Goal: Task Accomplishment & Management: Complete application form

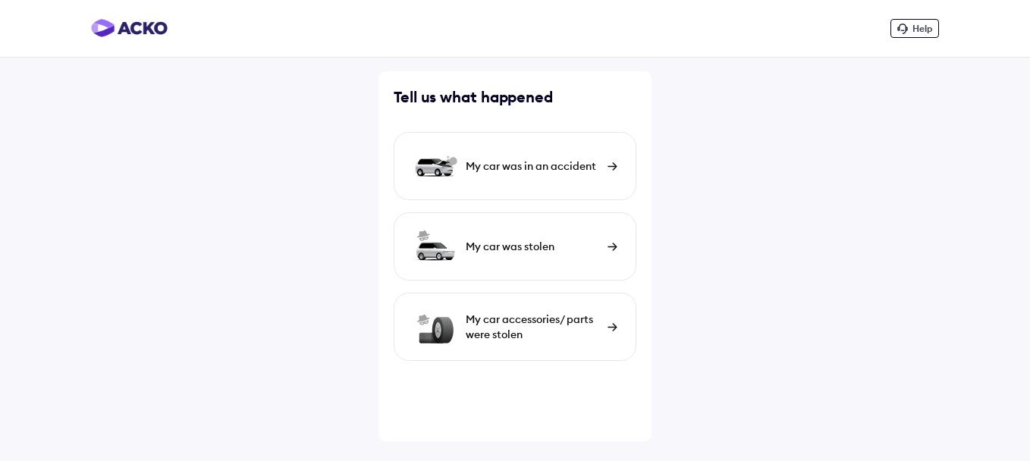
click at [616, 174] on div "My car was in an accident" at bounding box center [514, 166] width 243 height 68
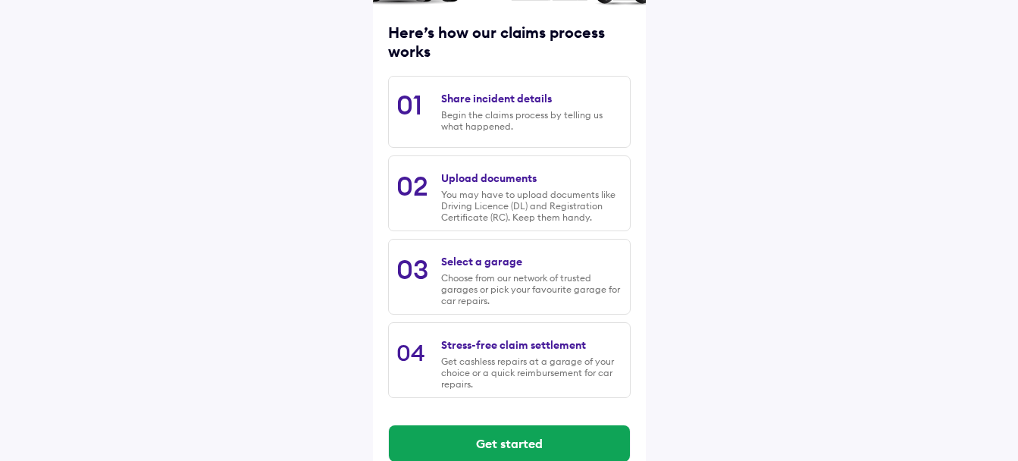
scroll to position [218, 0]
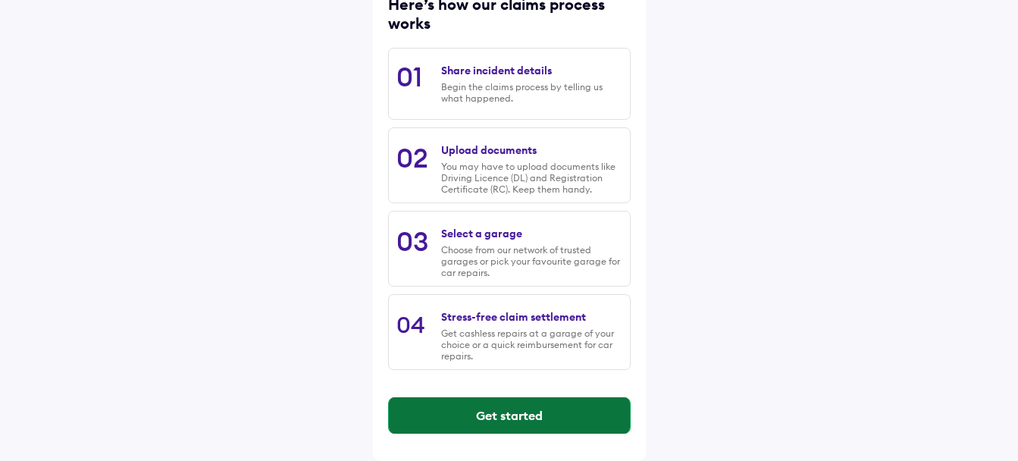
click at [511, 422] on button "Get started" at bounding box center [509, 415] width 241 height 36
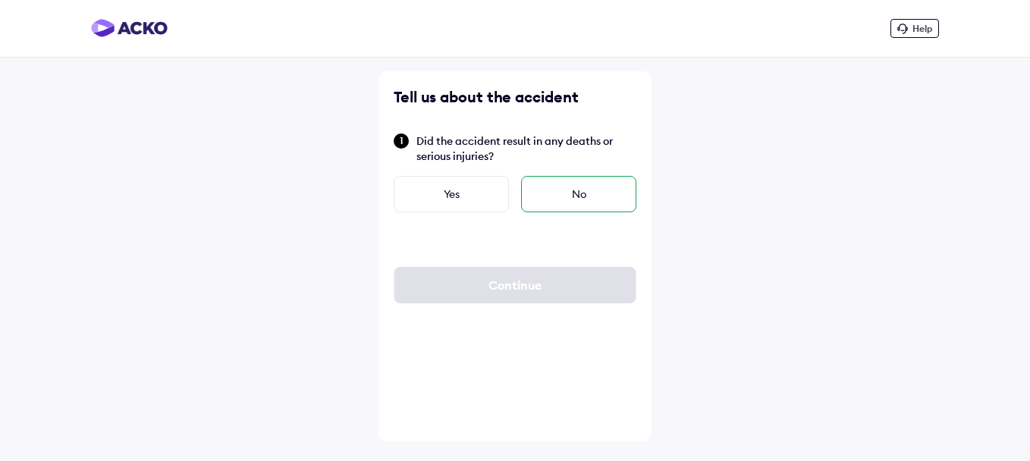
click at [561, 195] on div "No" at bounding box center [578, 194] width 115 height 36
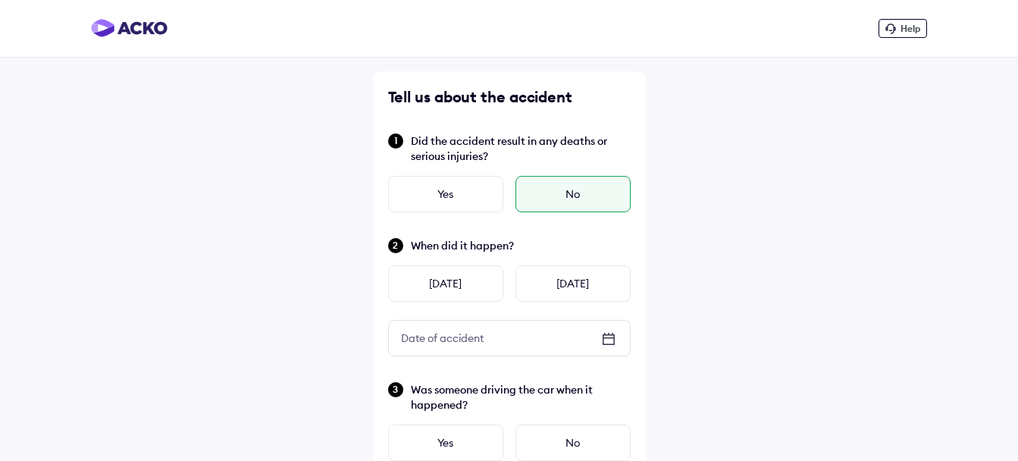
click at [611, 340] on icon at bounding box center [609, 339] width 18 height 18
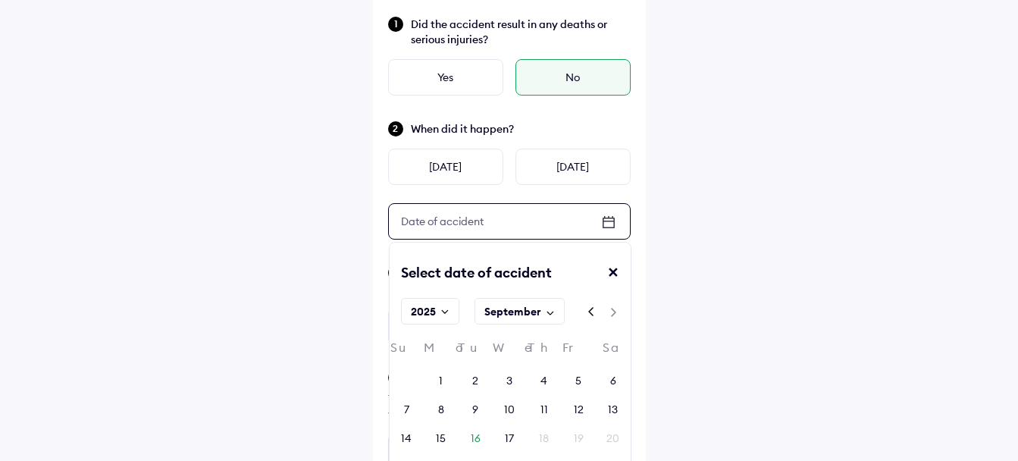
scroll to position [155, 0]
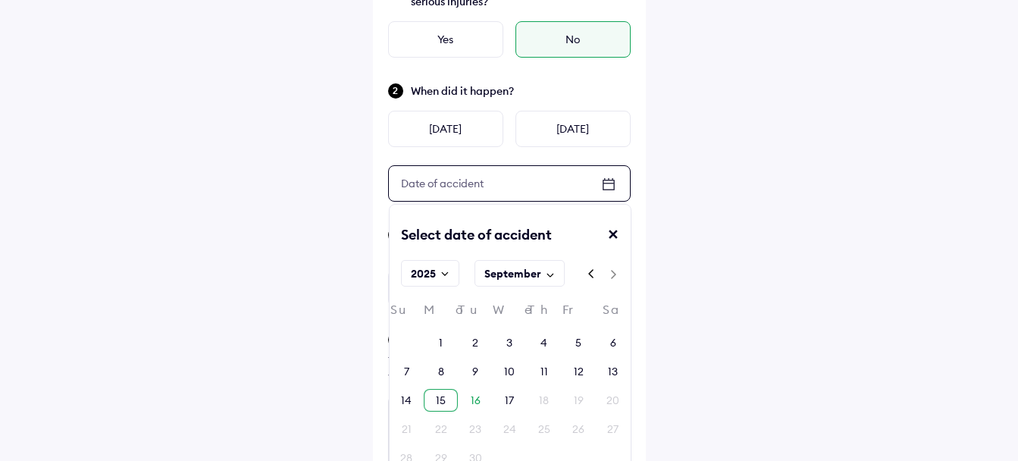
click at [435, 401] on div "15" at bounding box center [441, 400] width 34 height 23
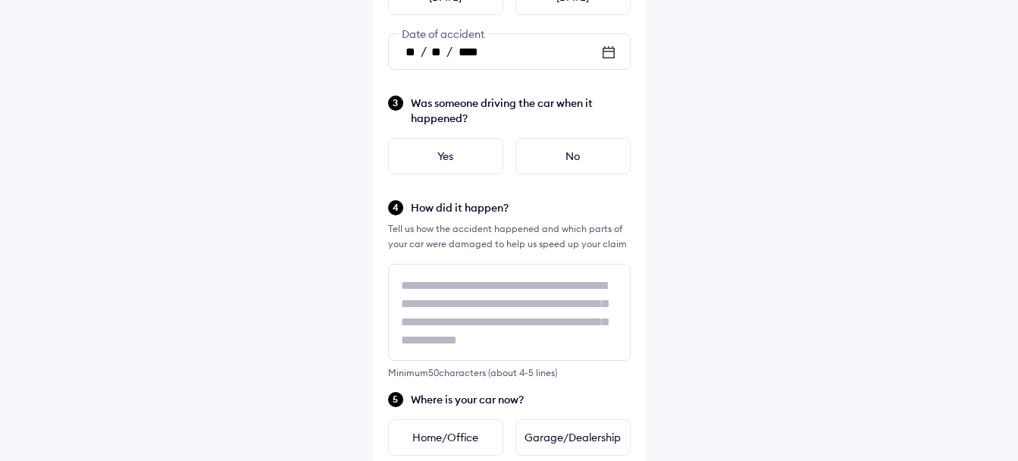
scroll to position [290, 0]
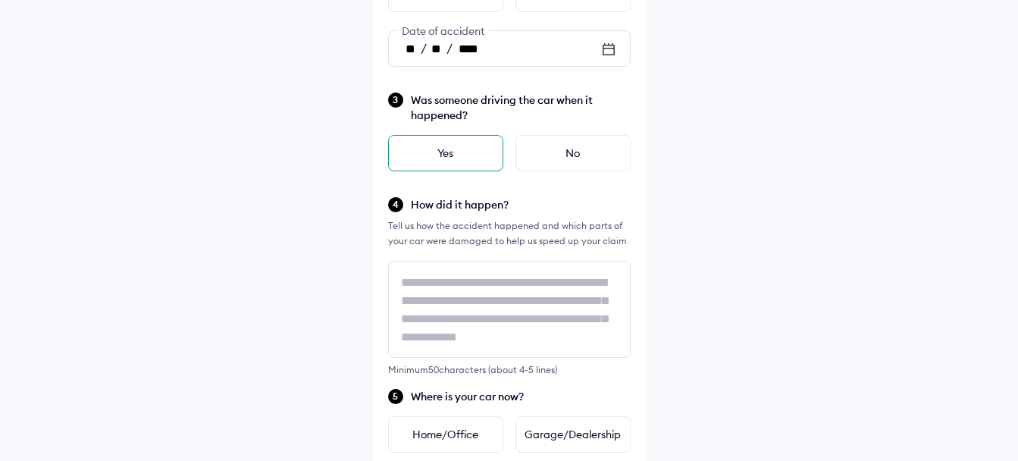
click at [481, 165] on div "Yes" at bounding box center [445, 153] width 115 height 36
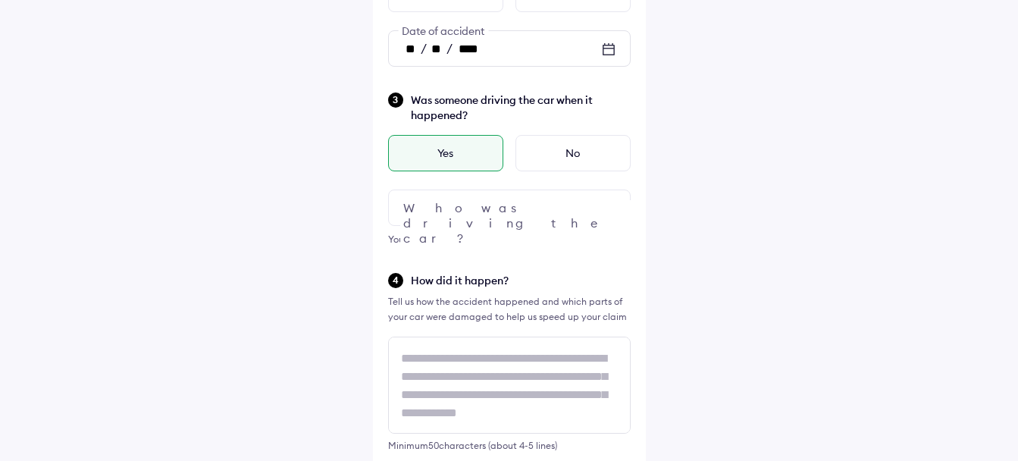
click at [486, 212] on div at bounding box center [509, 208] width 243 height 36
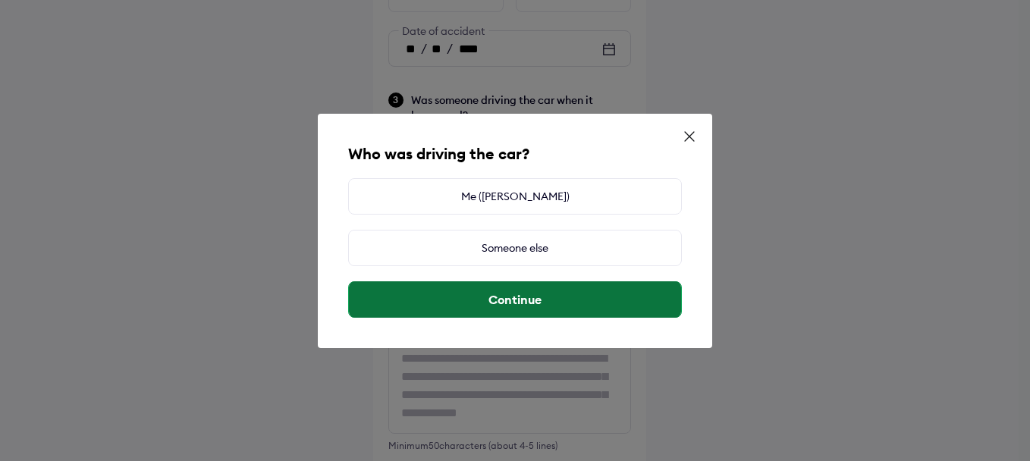
click at [501, 295] on button "Continue" at bounding box center [515, 299] width 332 height 36
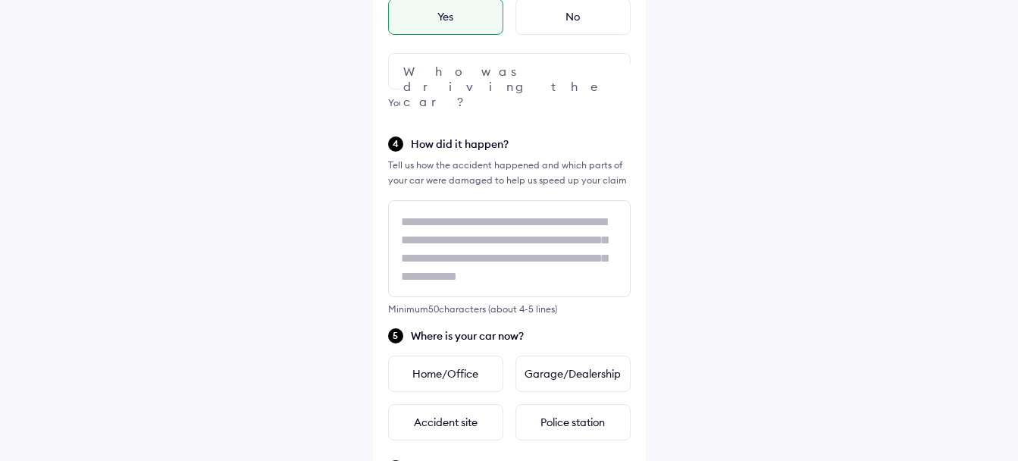
scroll to position [2, 0]
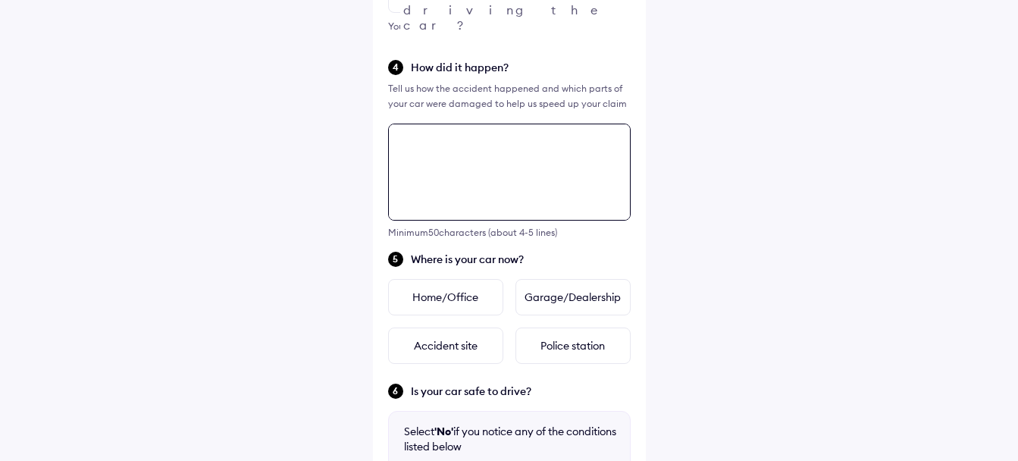
click at [491, 249] on div "Tell us about the accident Did the accident result in any deaths or serious inj…" at bounding box center [509, 183] width 273 height 1229
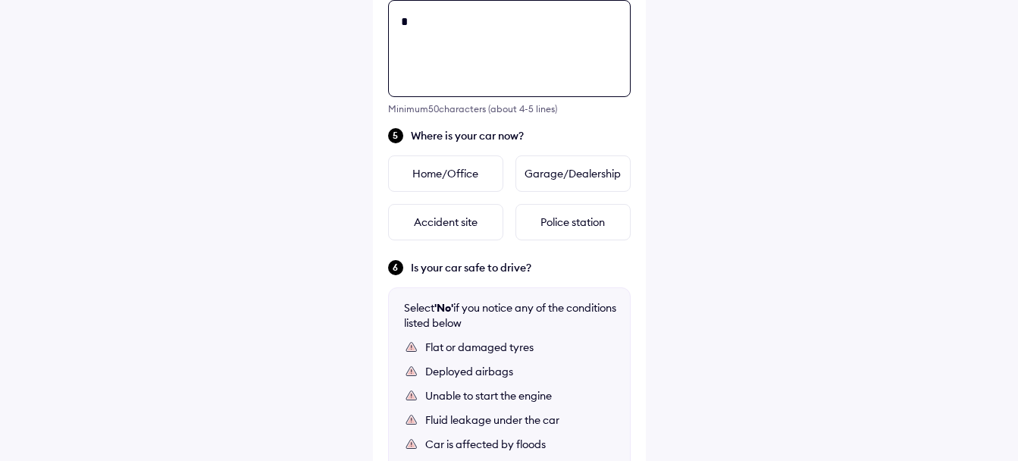
scroll to position [0, 0]
type textarea "**********"
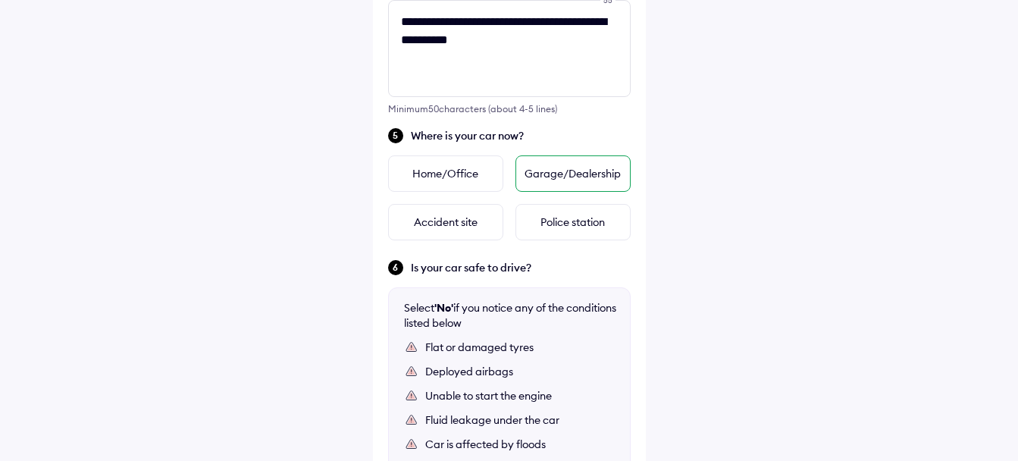
click at [550, 166] on div "Garage/Dealership" at bounding box center [573, 173] width 115 height 36
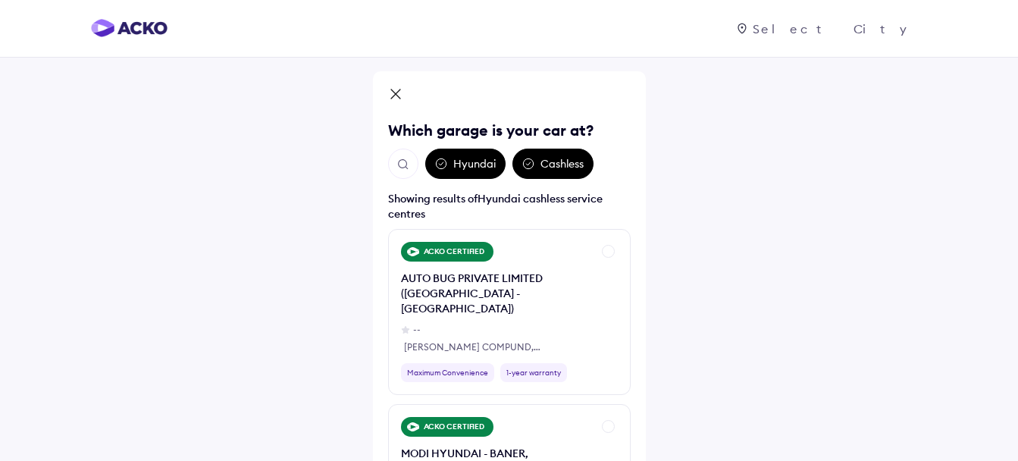
scroll to position [1618, 0]
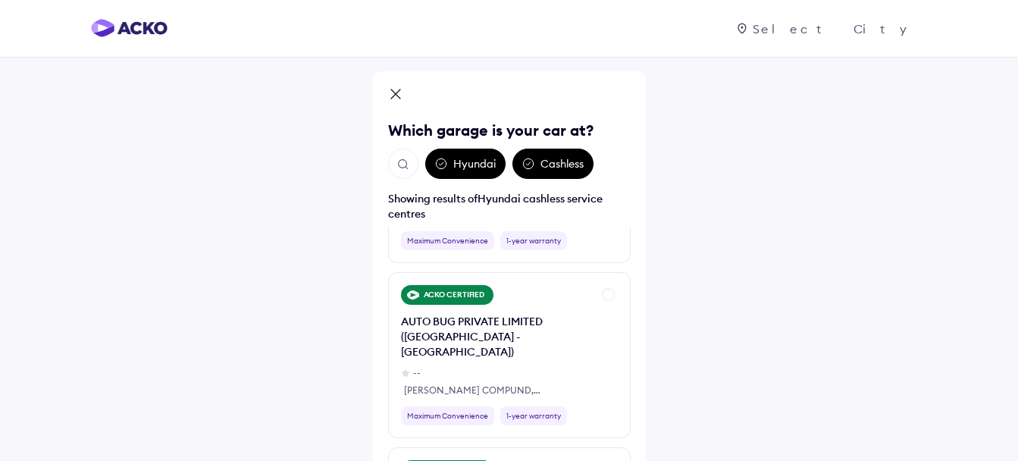
click at [402, 164] on img "Open search" at bounding box center [404, 165] width 14 height 14
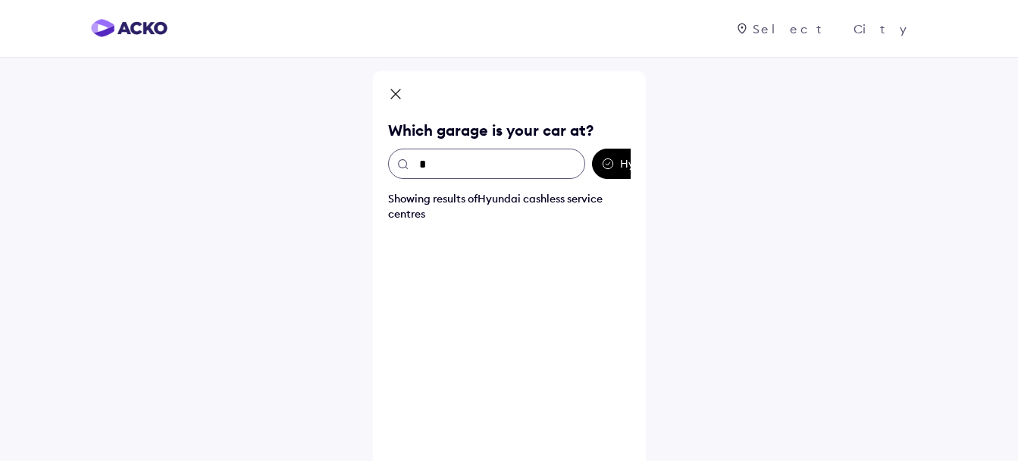
scroll to position [0, 0]
type input "*****"
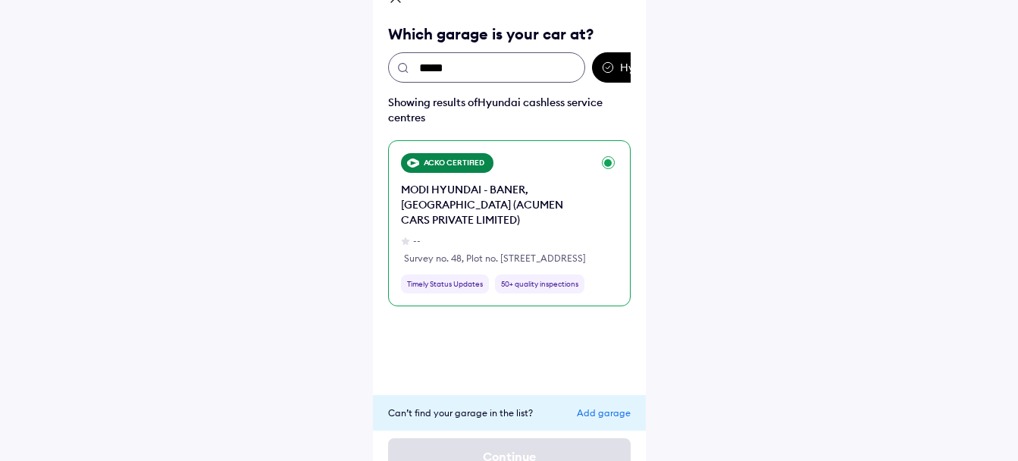
scroll to position [125, 0]
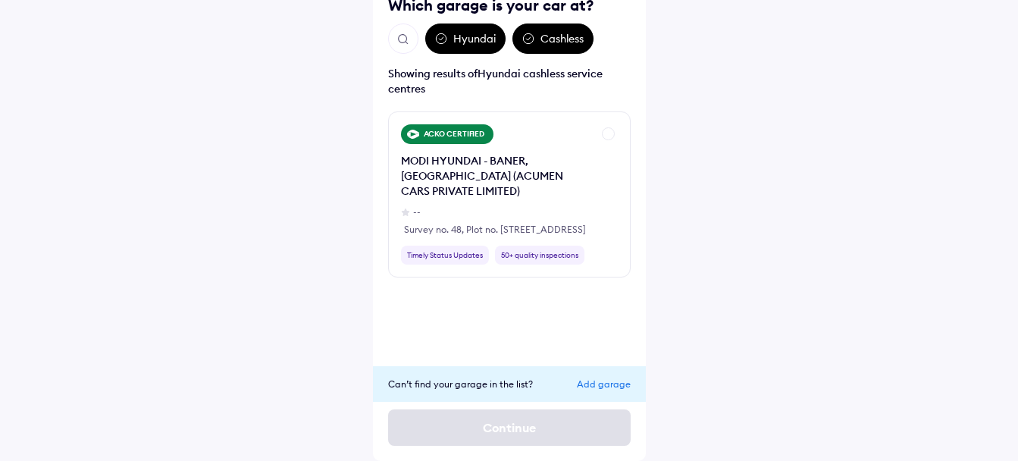
click at [621, 381] on div "Add garage" at bounding box center [604, 383] width 54 height 11
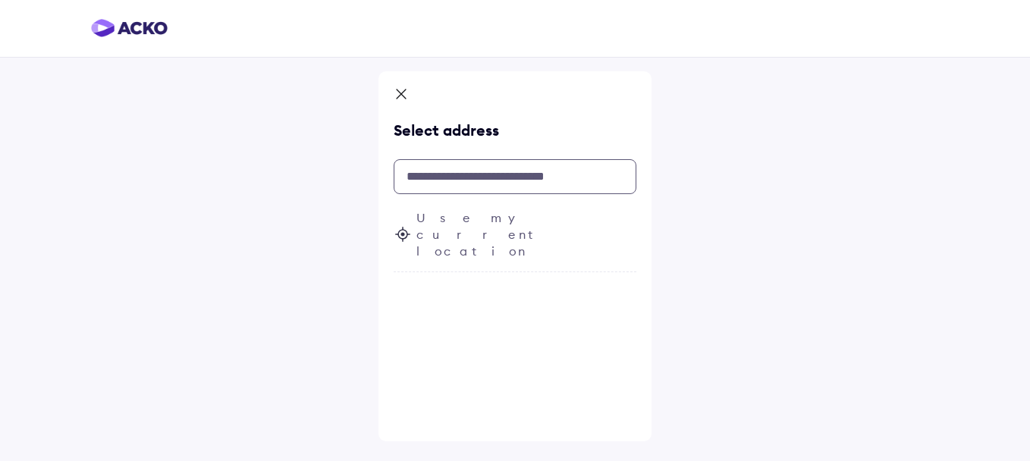
click at [453, 177] on input "text" at bounding box center [514, 176] width 243 height 35
click at [452, 222] on span "Use my current location" at bounding box center [526, 234] width 220 height 50
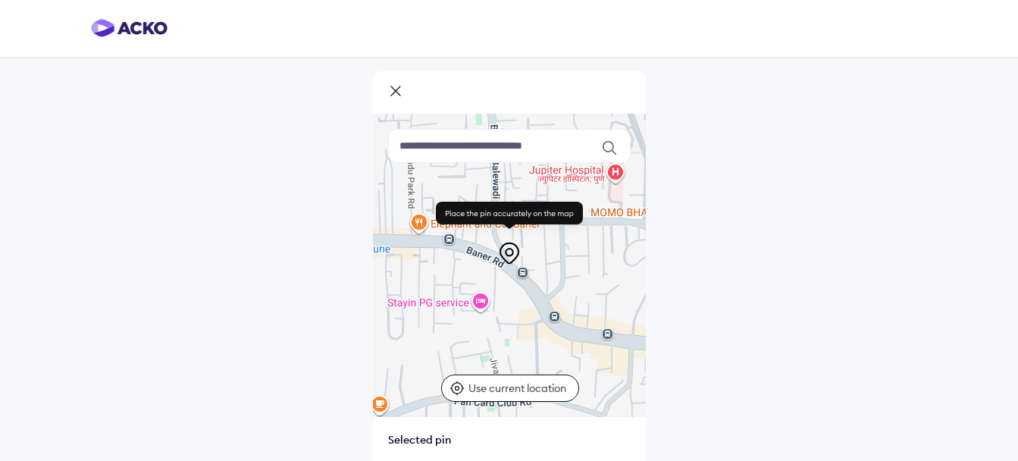
click at [513, 378] on div "Use current location" at bounding box center [510, 388] width 138 height 27
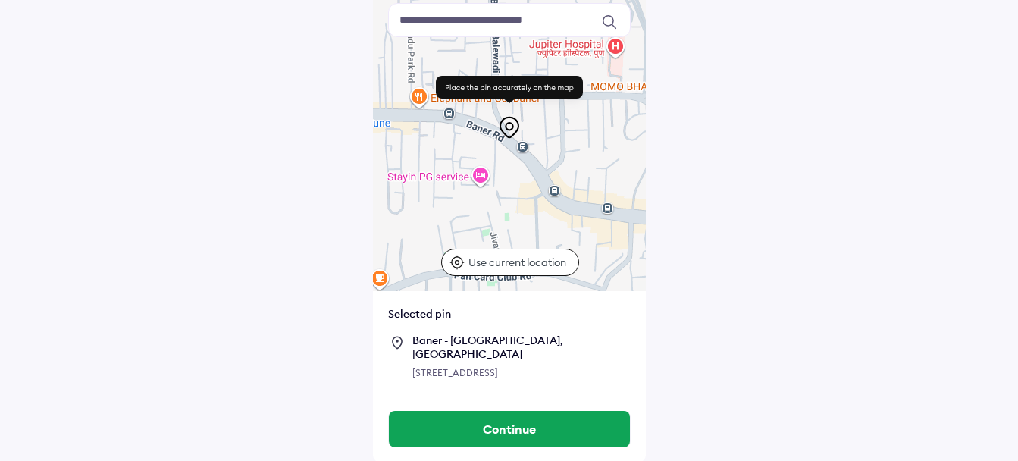
scroll to position [129, 0]
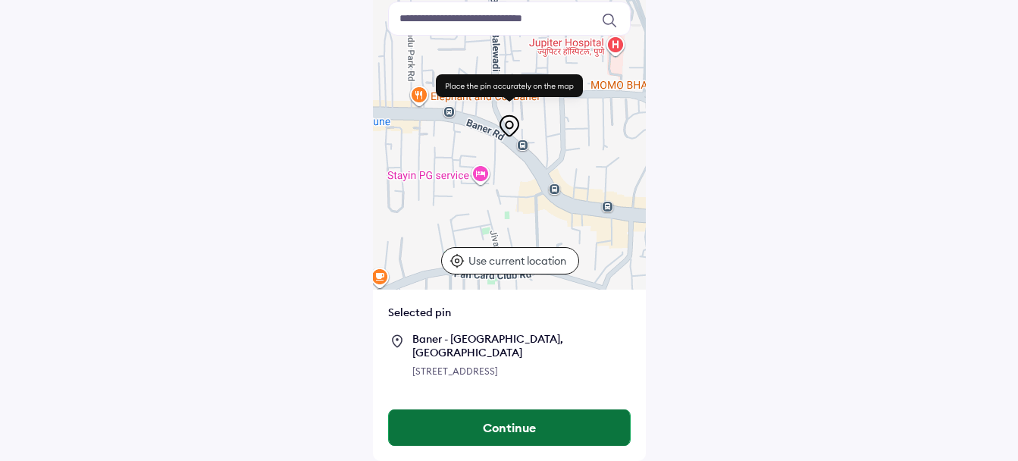
click at [523, 433] on button "Continue" at bounding box center [509, 427] width 241 height 36
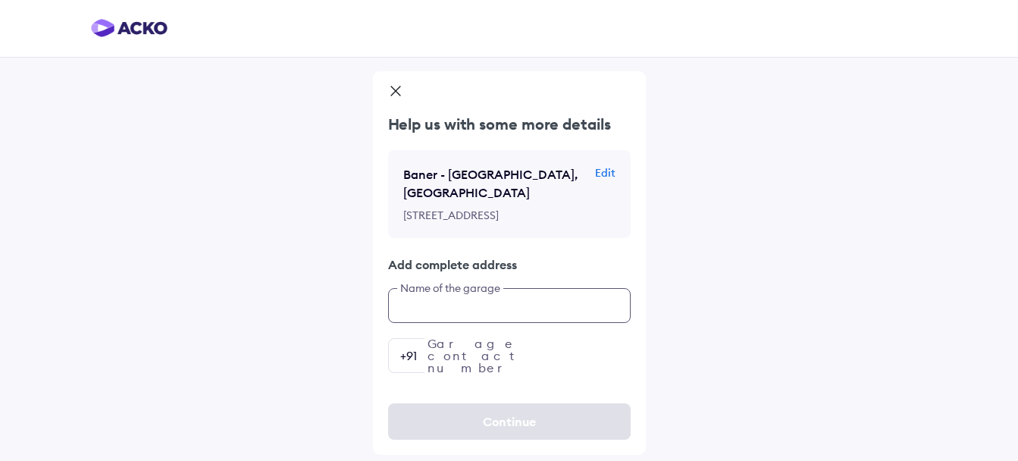
scroll to position [24, 0]
click at [503, 343] on div "Help us with some more details Baner - [STREET_ADDRESS] Add complete address Na…" at bounding box center [509, 243] width 273 height 259
type input "**********"
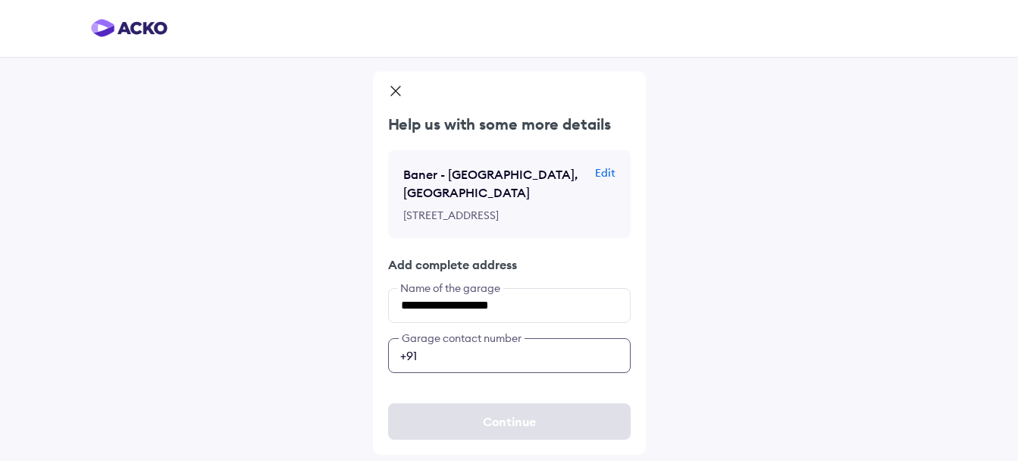
click at [498, 371] on input "number" at bounding box center [509, 355] width 243 height 35
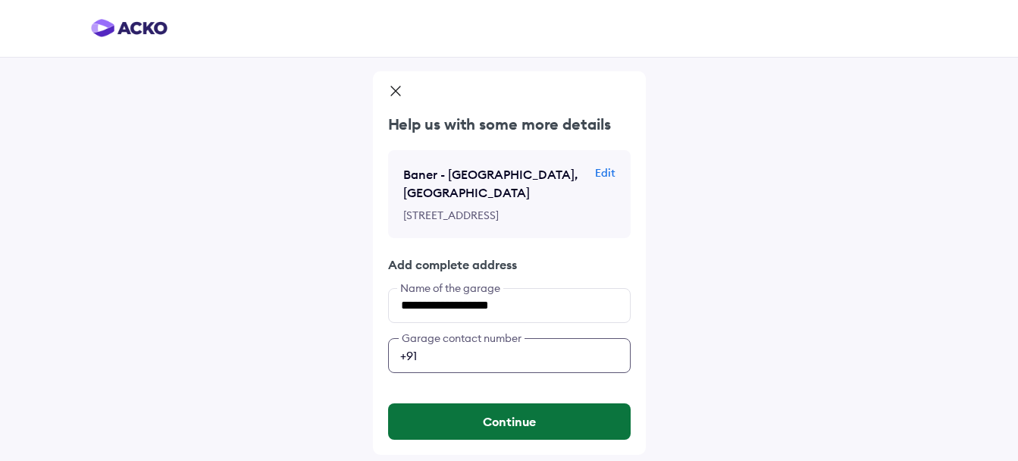
type input "**********"
click at [523, 430] on button "Continue" at bounding box center [509, 421] width 243 height 36
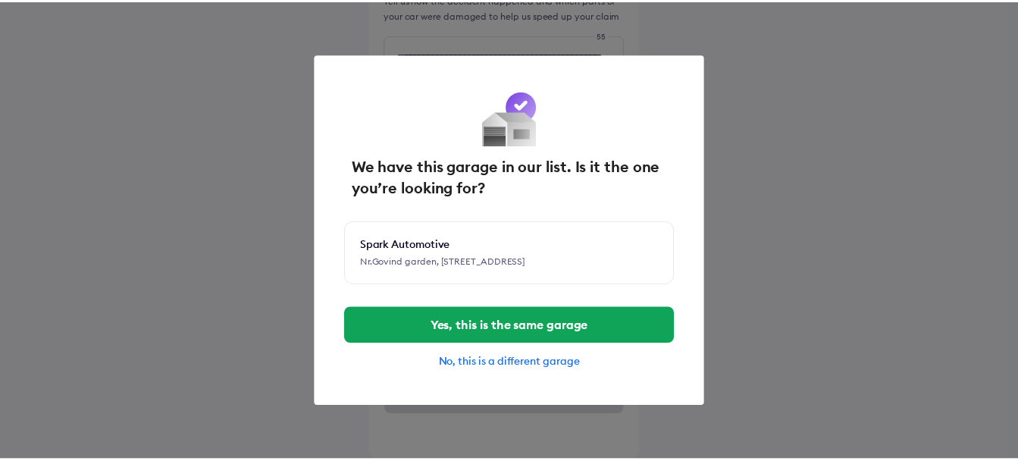
scroll to position [619, 0]
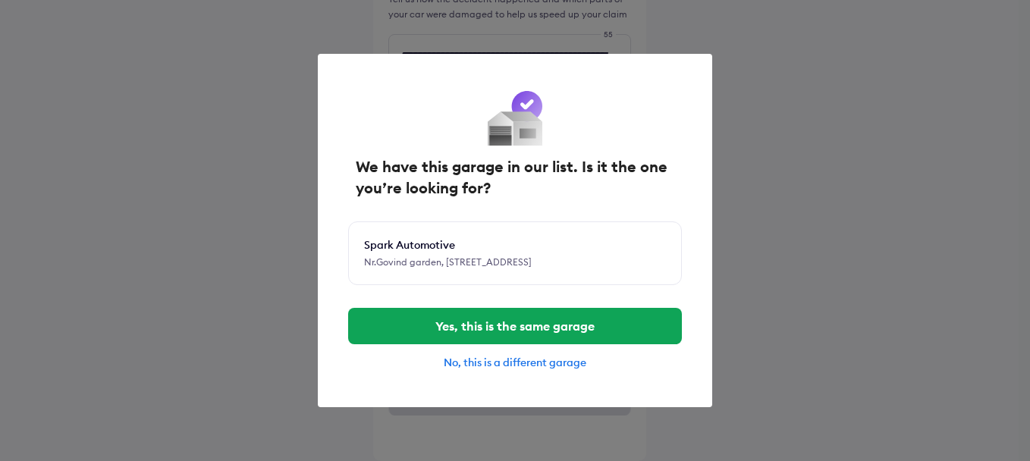
click at [523, 367] on div "No, this is a different garage" at bounding box center [515, 363] width 334 height 14
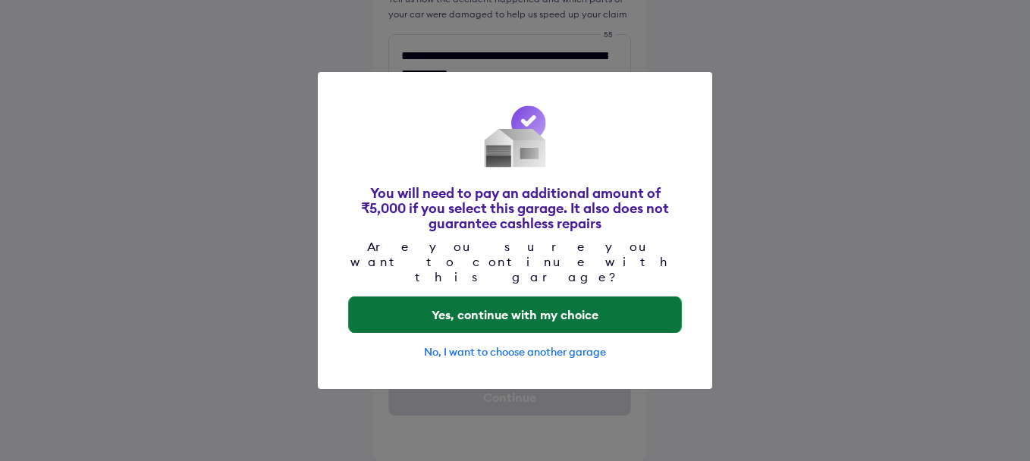
click at [544, 309] on button "Yes, continue with my choice" at bounding box center [515, 314] width 332 height 36
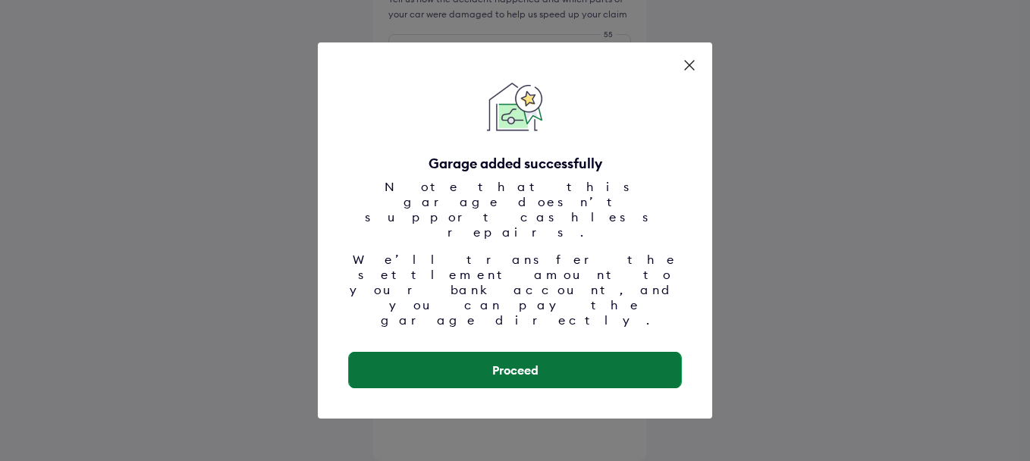
click at [538, 352] on button "Proceed" at bounding box center [515, 370] width 332 height 36
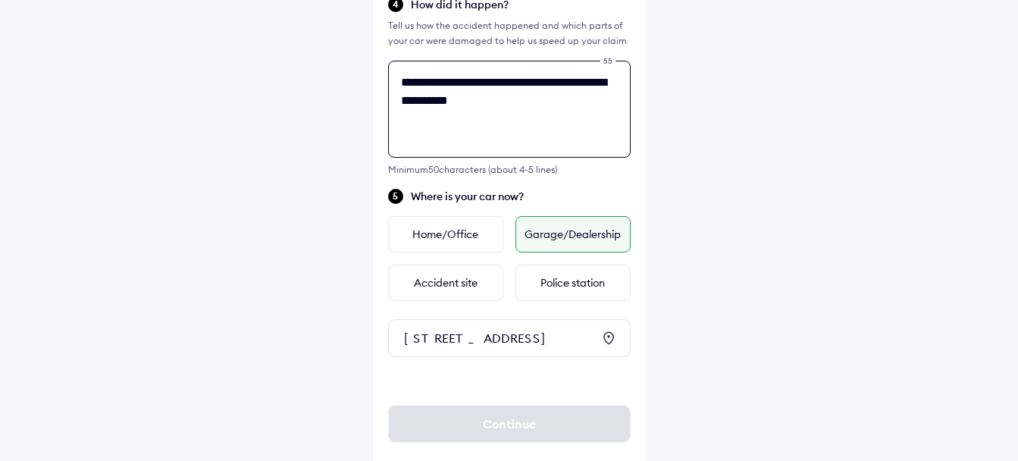
scroll to position [619, 0]
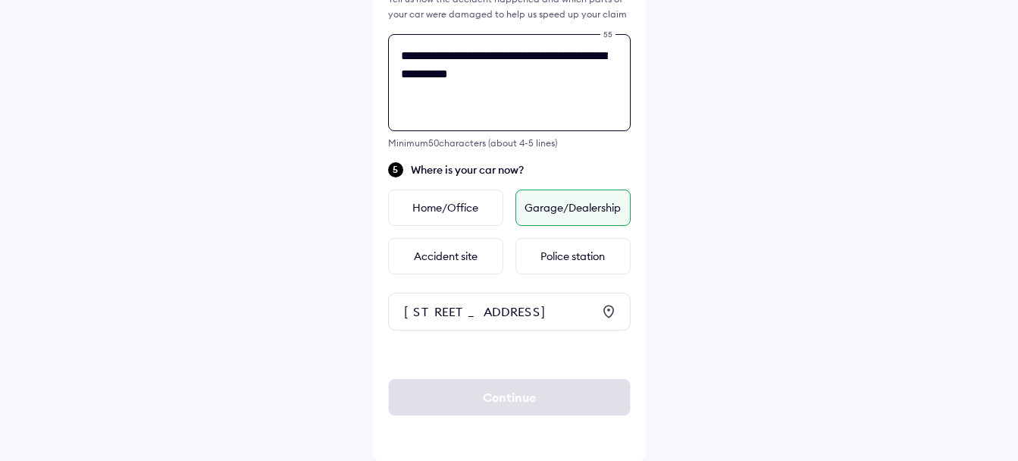
type textarea "**********"
click at [539, 370] on div "Continue" at bounding box center [509, 397] width 243 height 97
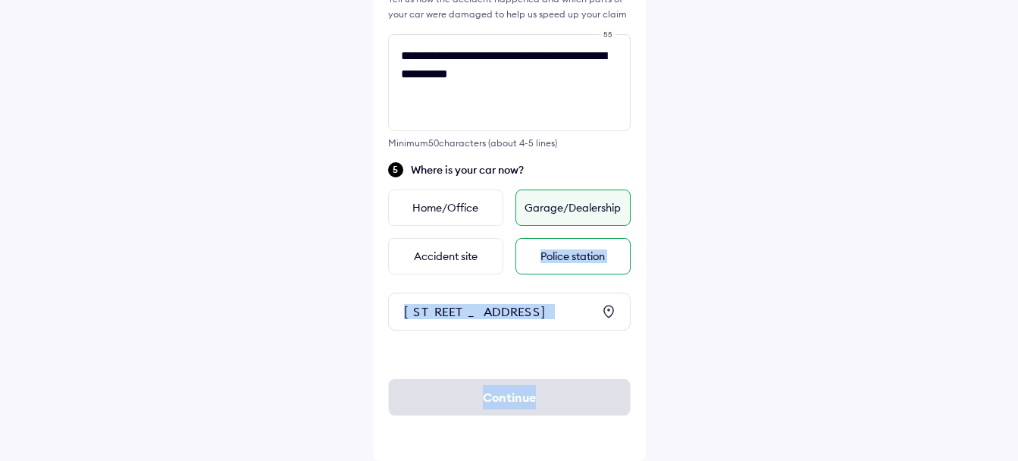
drag, startPoint x: 534, startPoint y: 398, endPoint x: 522, endPoint y: 234, distance: 164.9
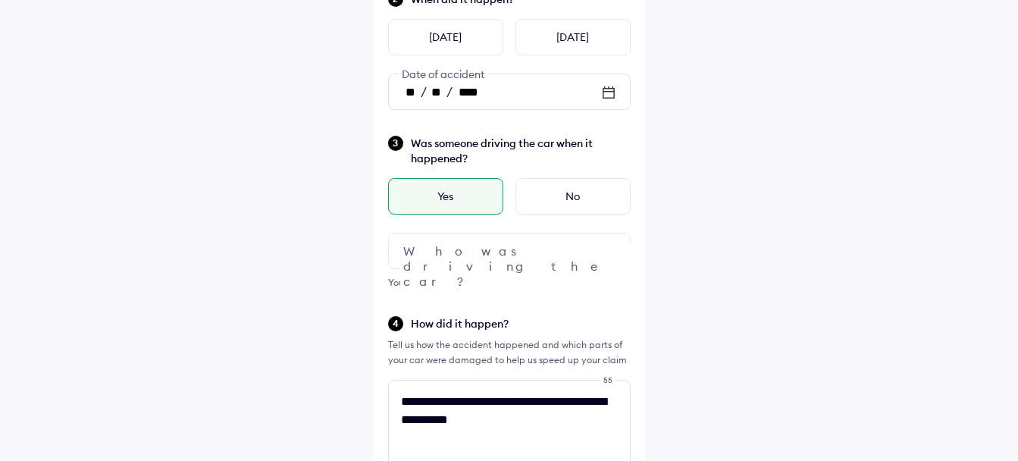
scroll to position [247, 0]
click at [613, 252] on img at bounding box center [609, 250] width 18 height 18
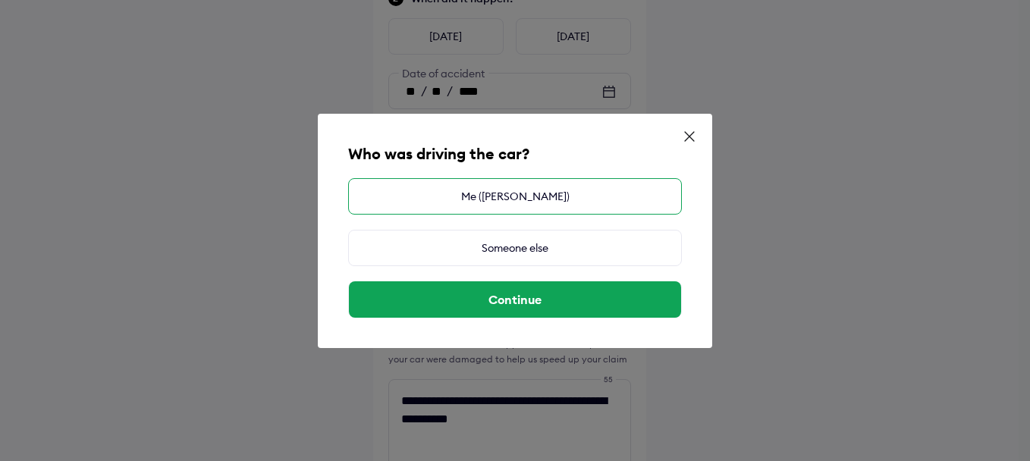
click at [542, 197] on div "Me ([PERSON_NAME])" at bounding box center [515, 196] width 334 height 36
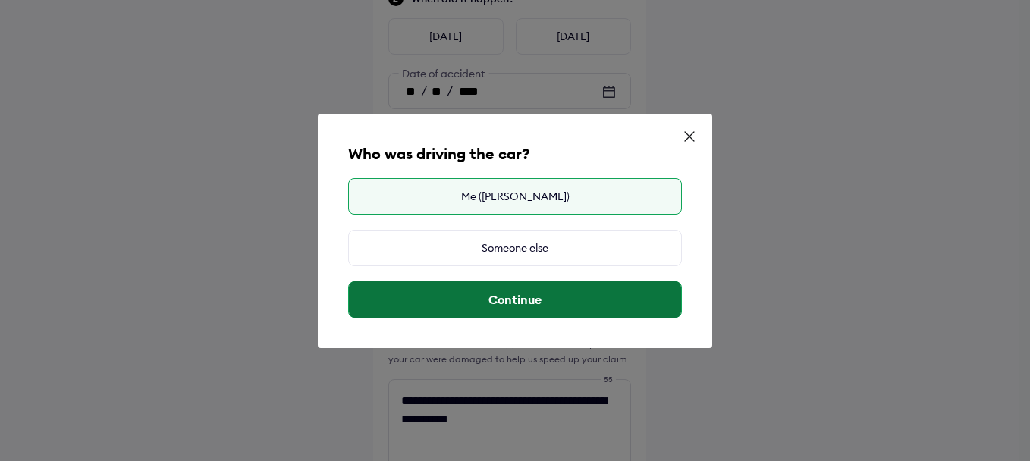
click at [531, 302] on button "Continue" at bounding box center [515, 299] width 332 height 36
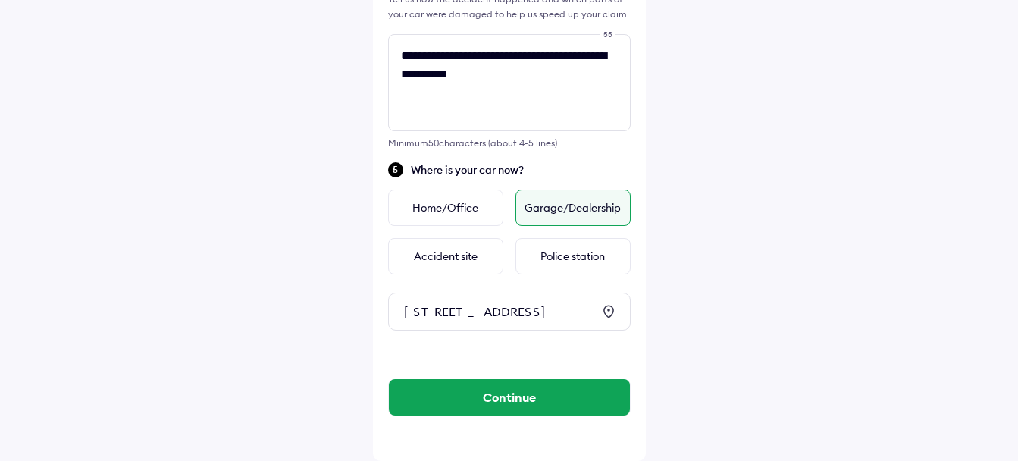
scroll to position [619, 0]
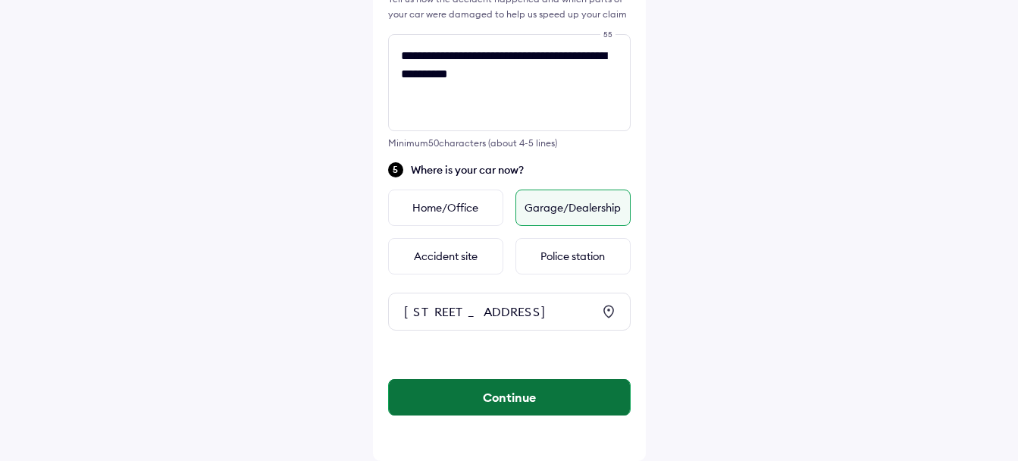
click at [573, 394] on button "Continue" at bounding box center [509, 397] width 241 height 36
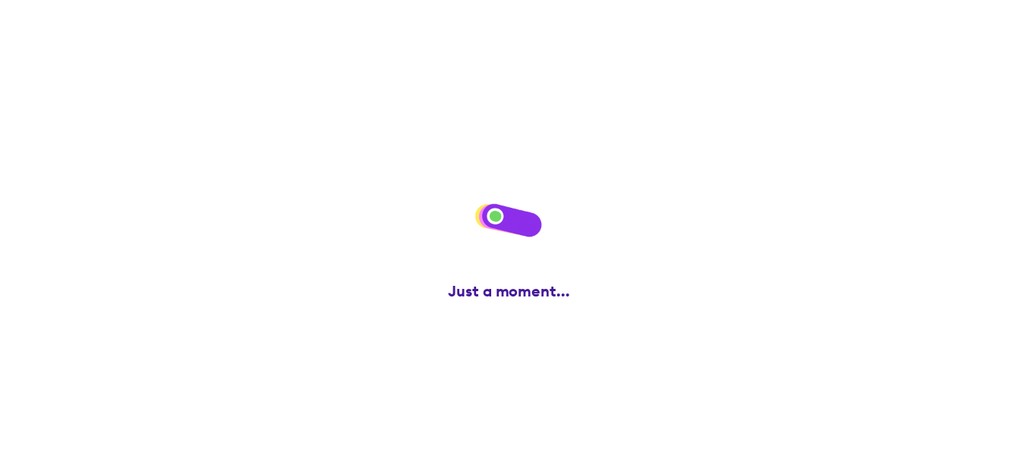
scroll to position [0, 0]
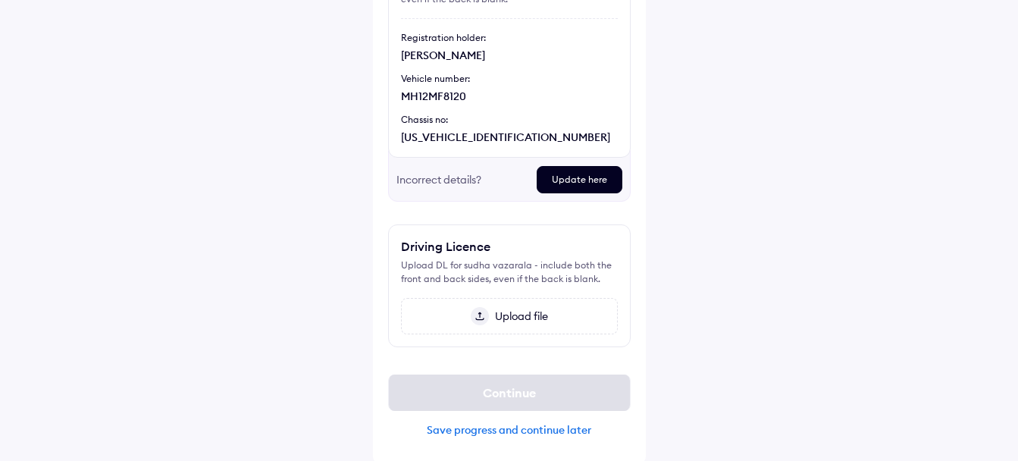
scroll to position [204, 0]
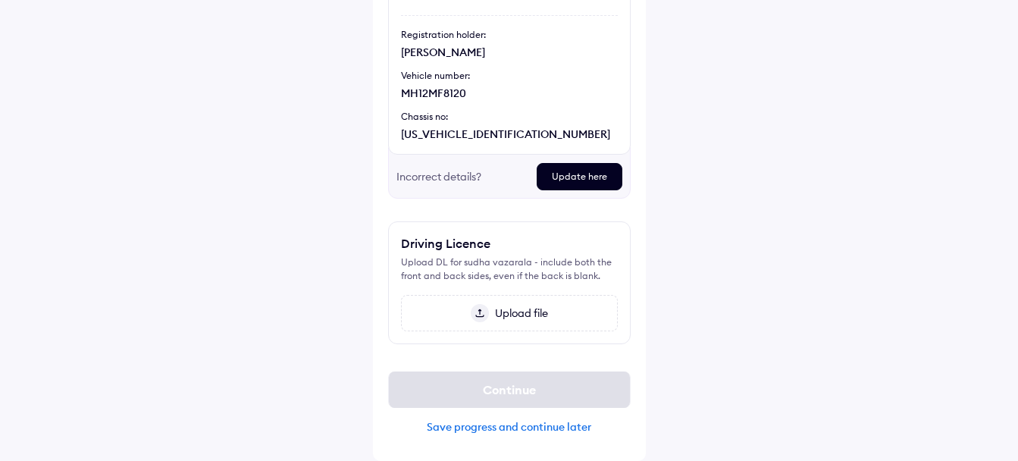
click at [539, 312] on span "Upload file" at bounding box center [518, 313] width 59 height 14
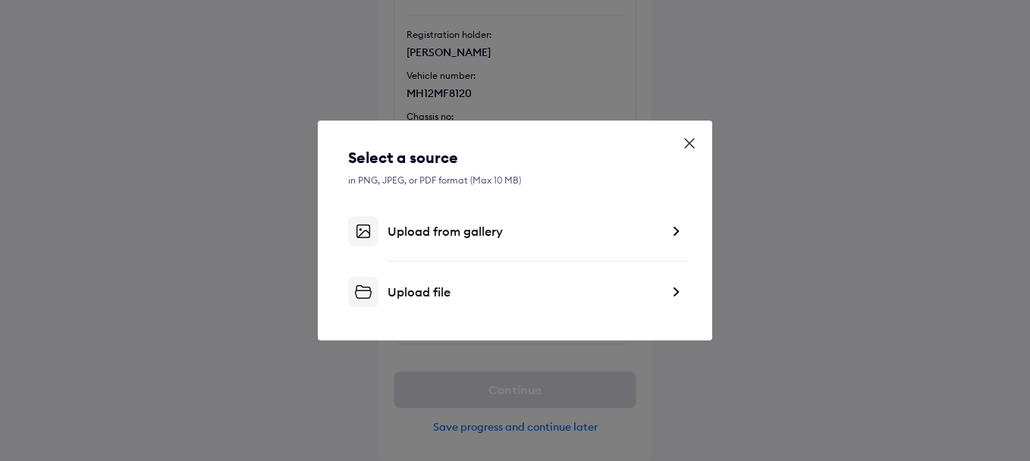
click at [466, 293] on div "Upload file" at bounding box center [523, 291] width 273 height 15
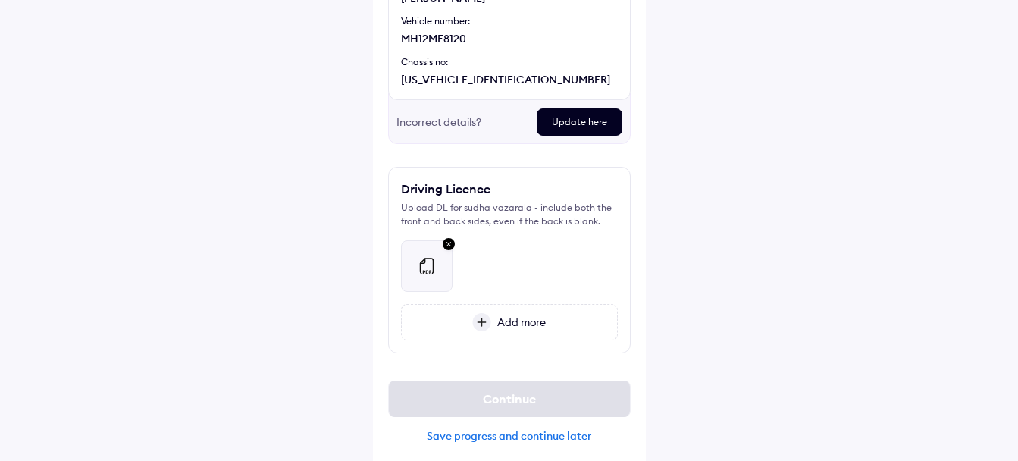
scroll to position [268, 0]
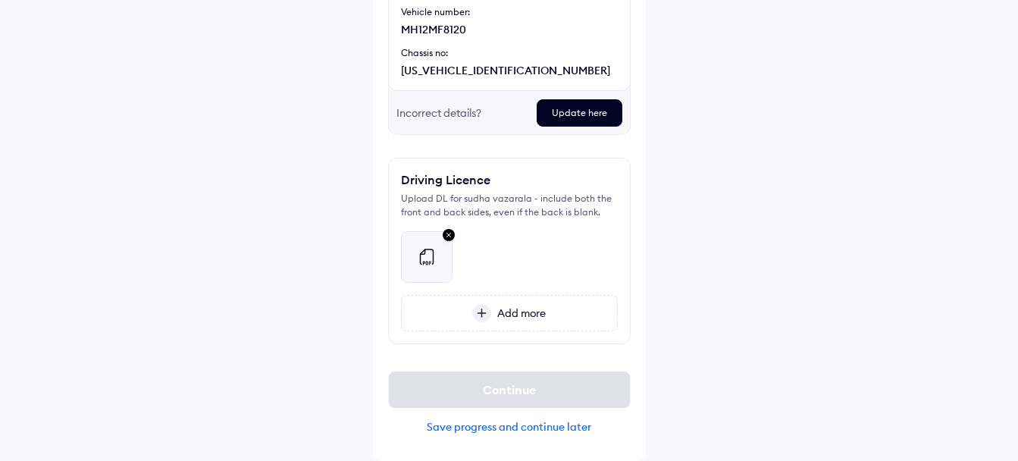
click at [483, 318] on img at bounding box center [481, 313] width 19 height 18
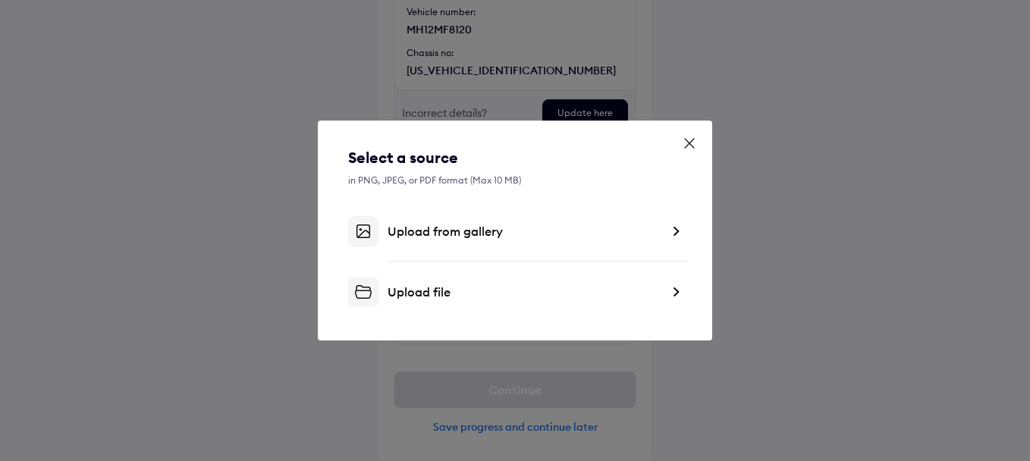
click at [525, 281] on div "Upload file" at bounding box center [515, 292] width 334 height 30
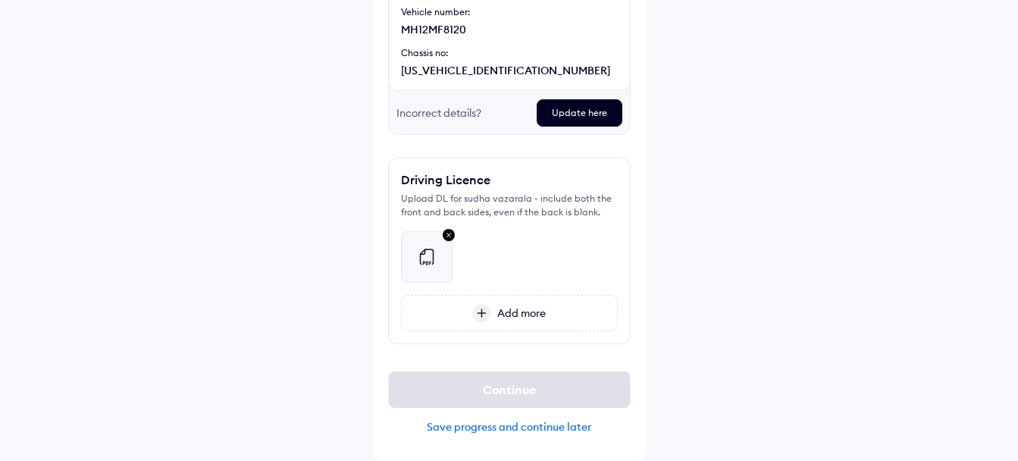
scroll to position [219, 0]
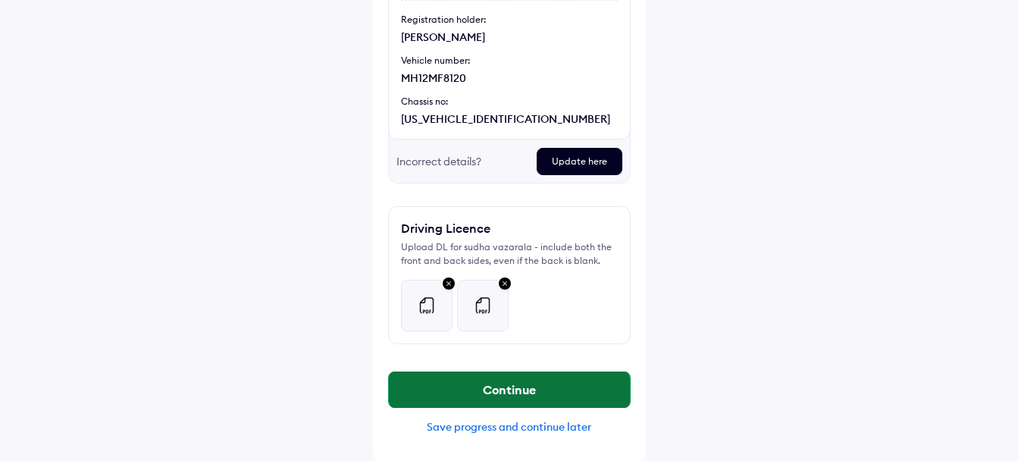
click at [549, 382] on button "Continue" at bounding box center [509, 389] width 241 height 36
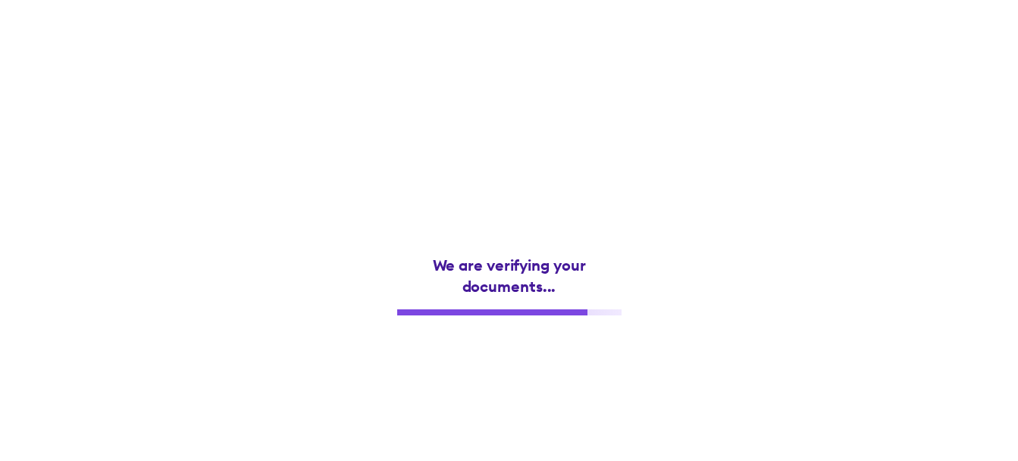
scroll to position [0, 0]
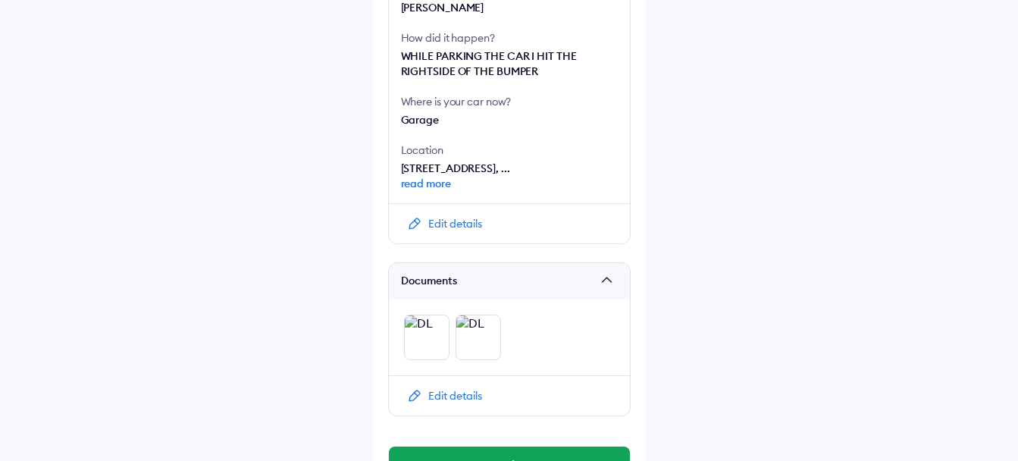
scroll to position [615, 0]
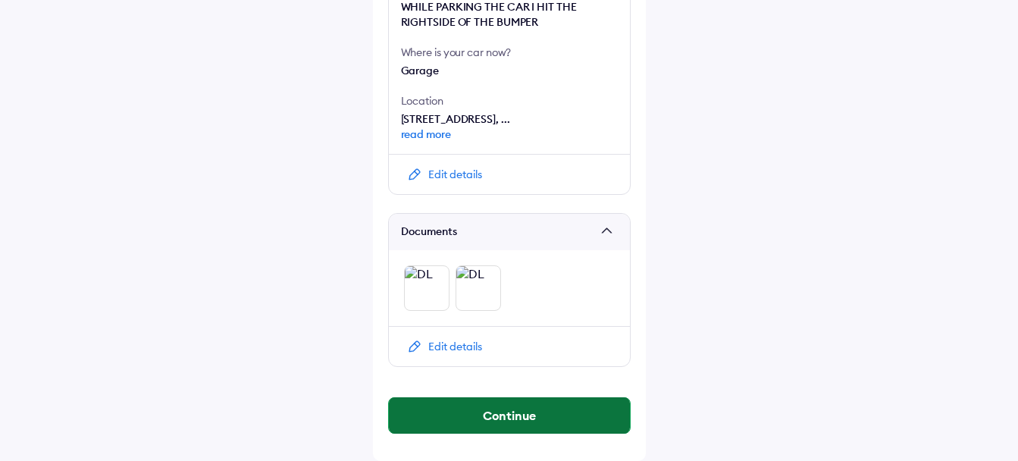
click at [554, 403] on button "Continue" at bounding box center [509, 415] width 241 height 36
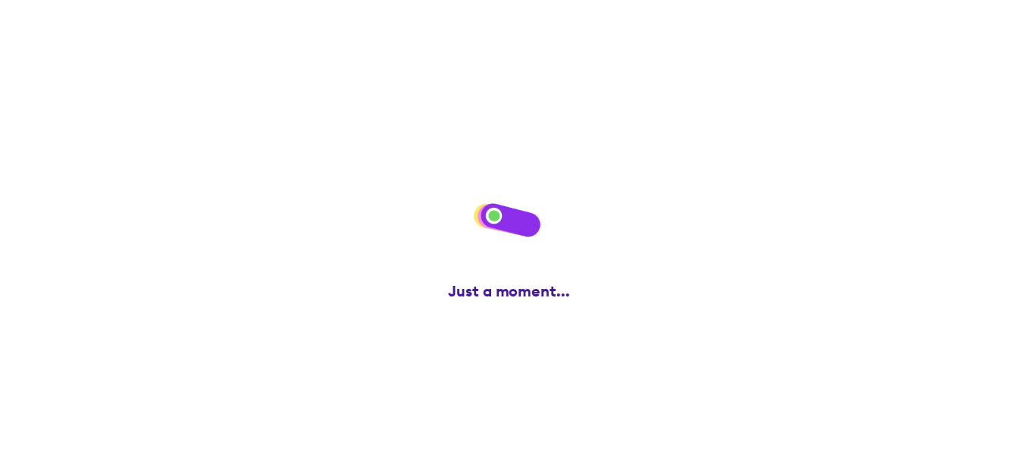
scroll to position [0, 0]
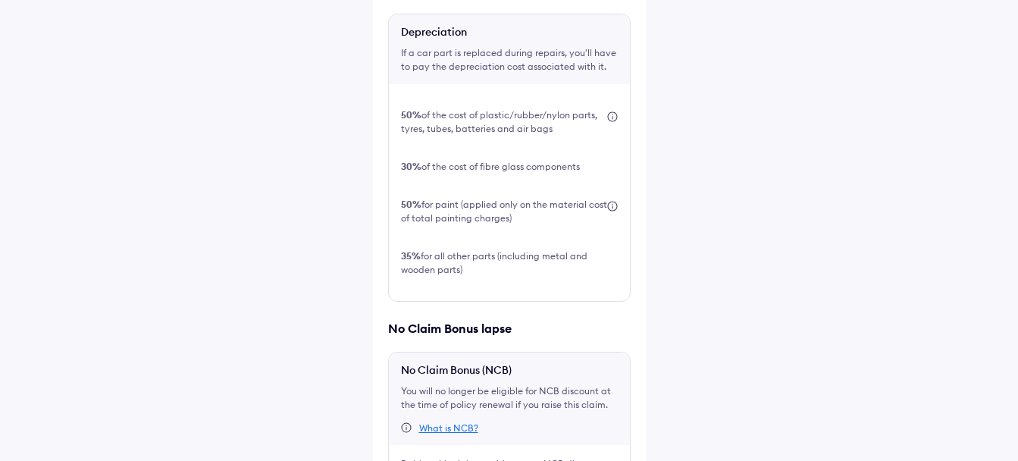
scroll to position [580, 0]
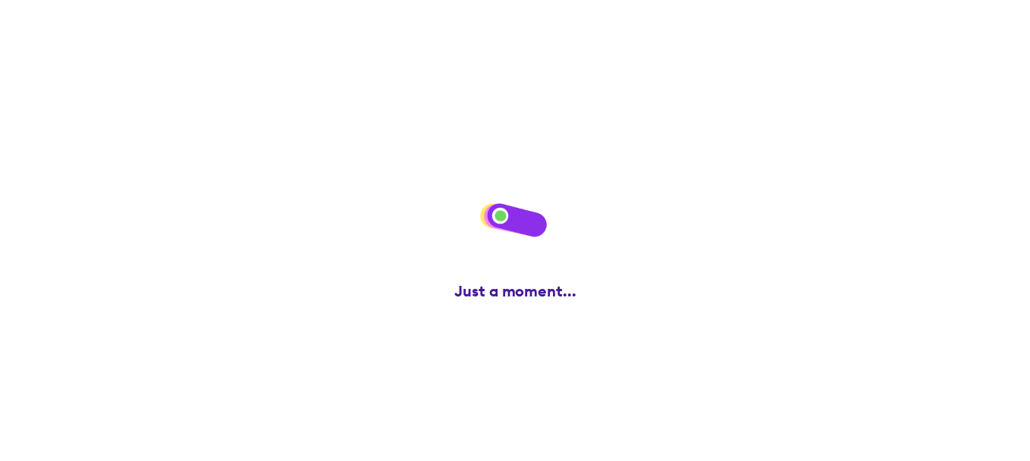
scroll to position [0, 0]
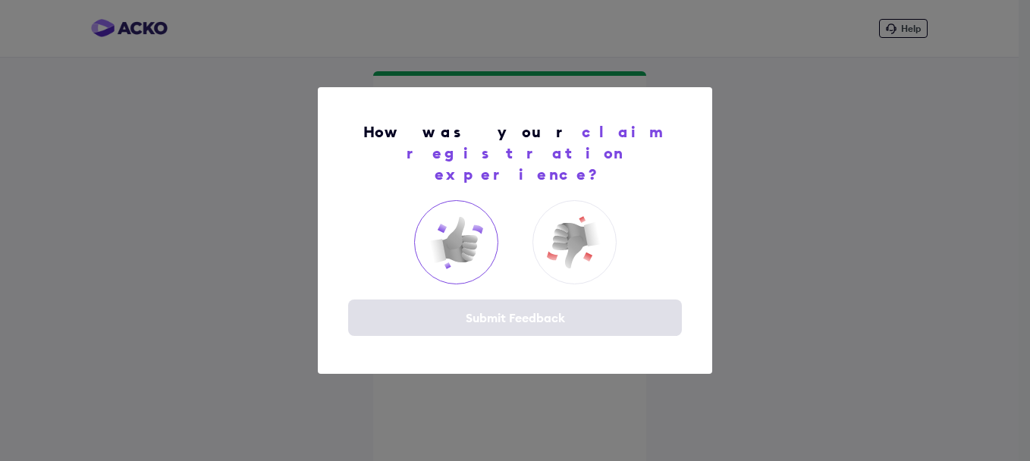
click at [452, 226] on img at bounding box center [455, 242] width 61 height 61
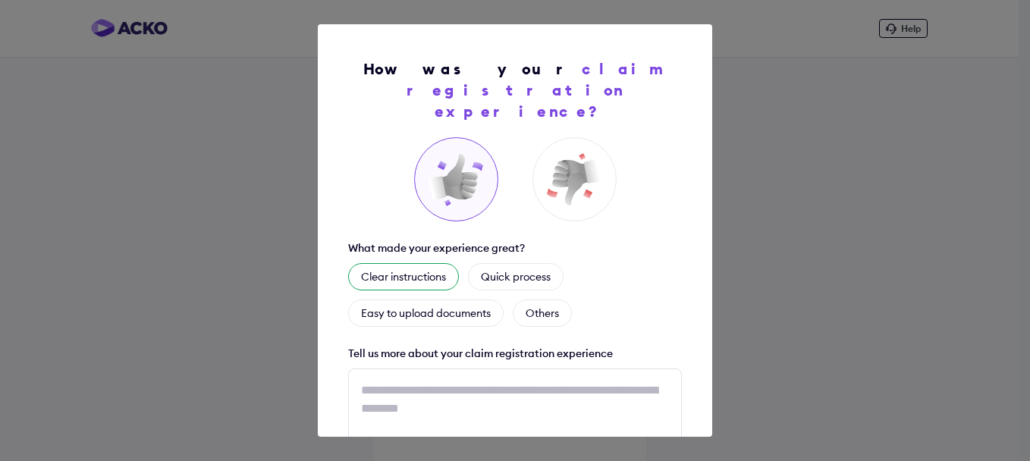
click at [424, 263] on div "Clear instructions" at bounding box center [403, 276] width 111 height 27
click at [549, 263] on div "Quick process" at bounding box center [534, 276] width 96 height 27
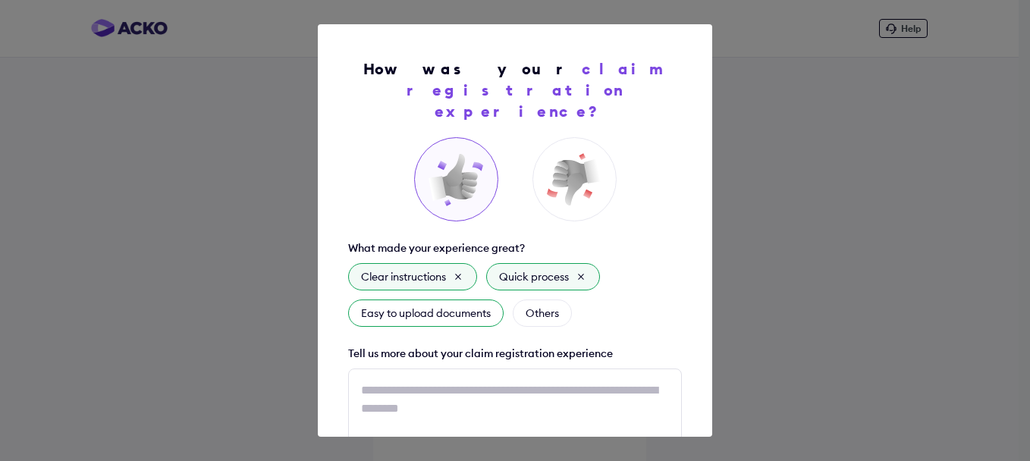
click at [478, 299] on div "Easy to upload documents" at bounding box center [425, 312] width 155 height 27
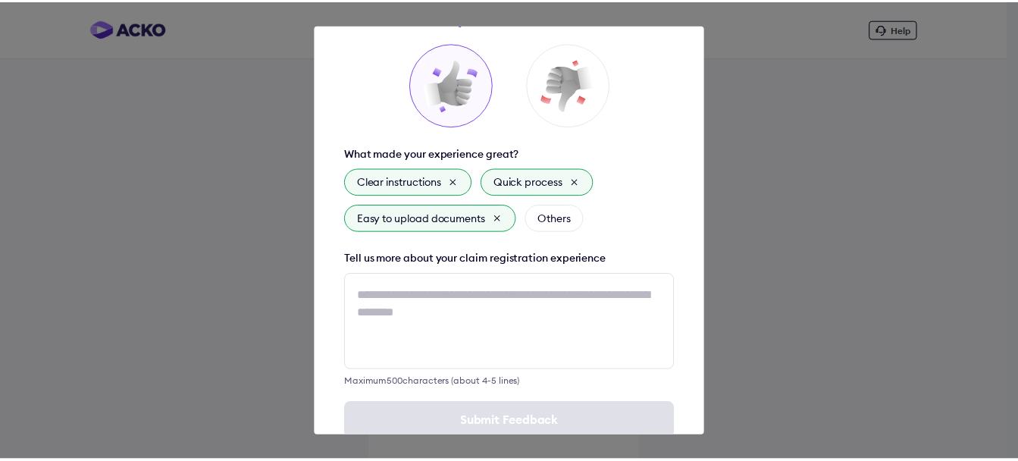
scroll to position [114, 0]
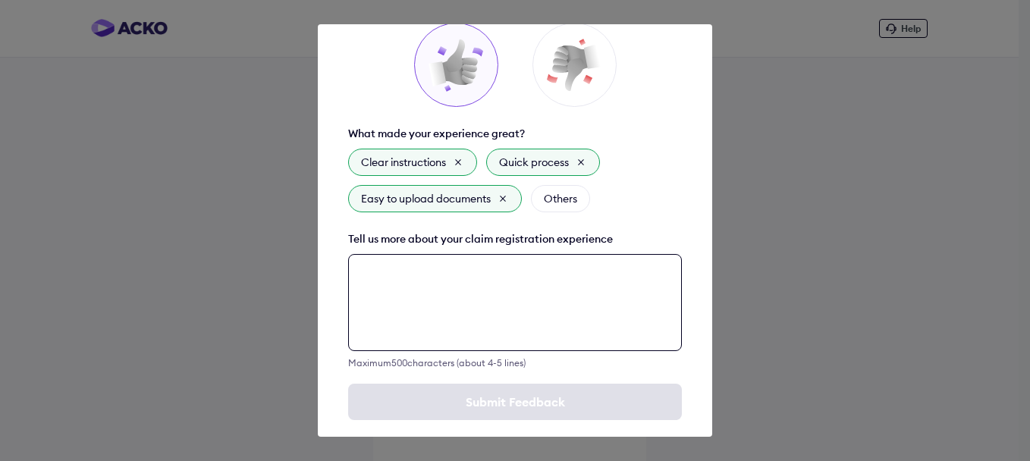
click at [531, 293] on textarea at bounding box center [515, 302] width 334 height 97
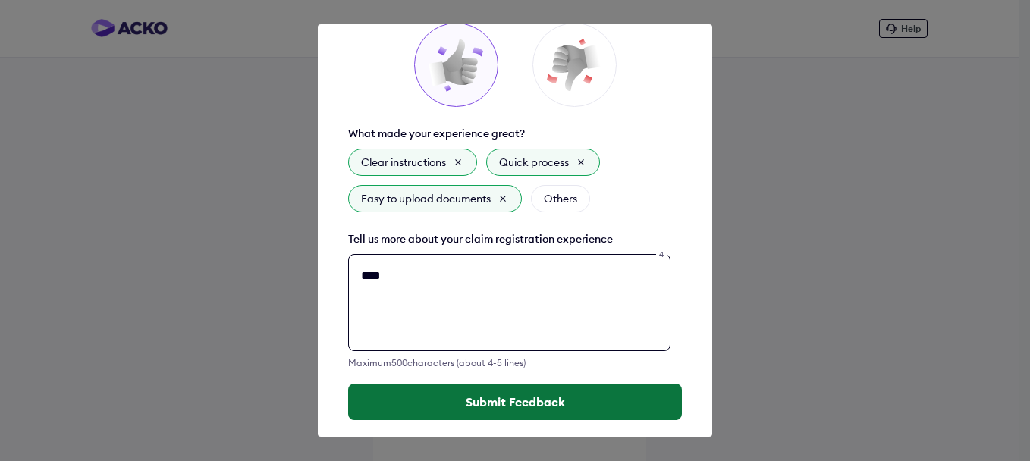
type textarea "****"
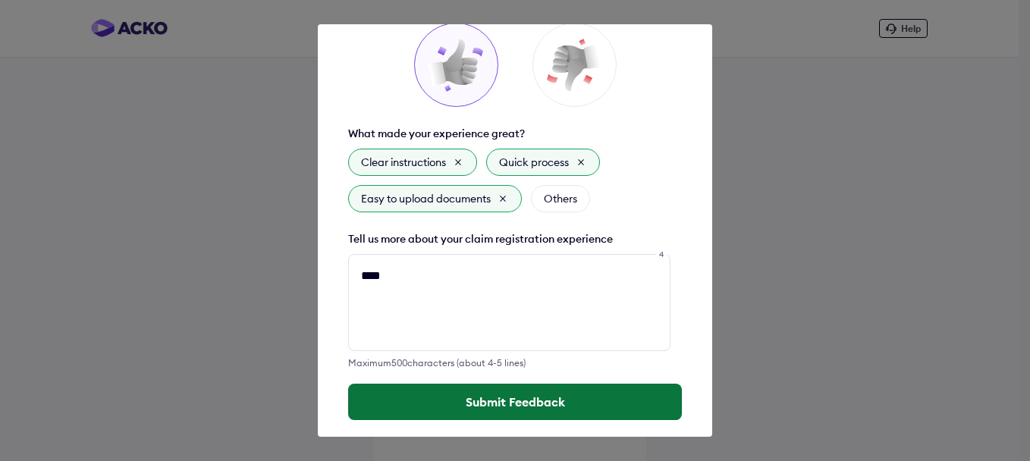
click at [522, 387] on button "Submit Feedback" at bounding box center [515, 402] width 334 height 36
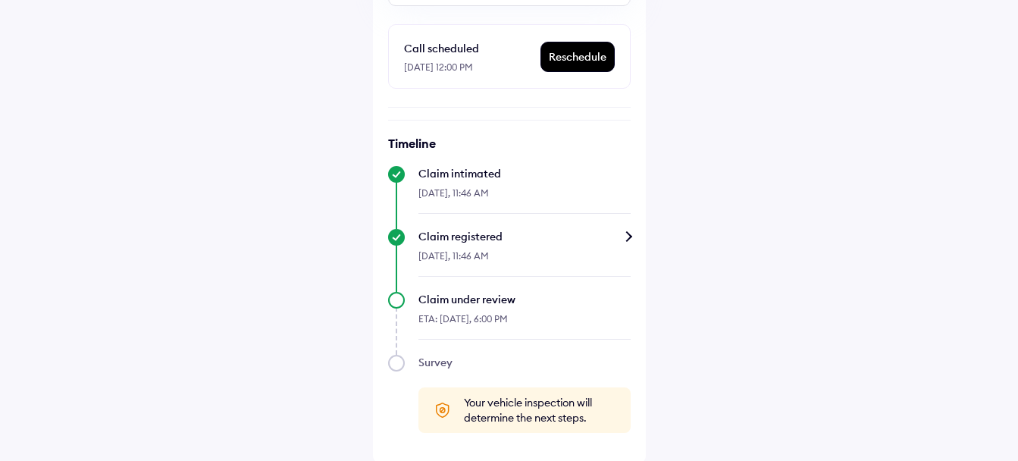
scroll to position [314, 0]
